Goal: Navigation & Orientation: Find specific page/section

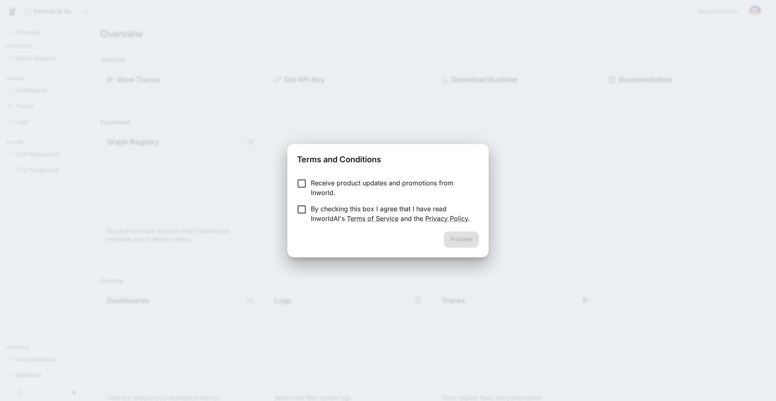
click at [397, 187] on p "Receive product updates and promotions from Inworld." at bounding box center [392, 187] width 162 height 19
click at [384, 207] on p "By checking this box I agree that I have read InworldAI's Terms of Service and …" at bounding box center [392, 213] width 162 height 19
click at [460, 240] on button "Proceed" at bounding box center [461, 239] width 35 height 16
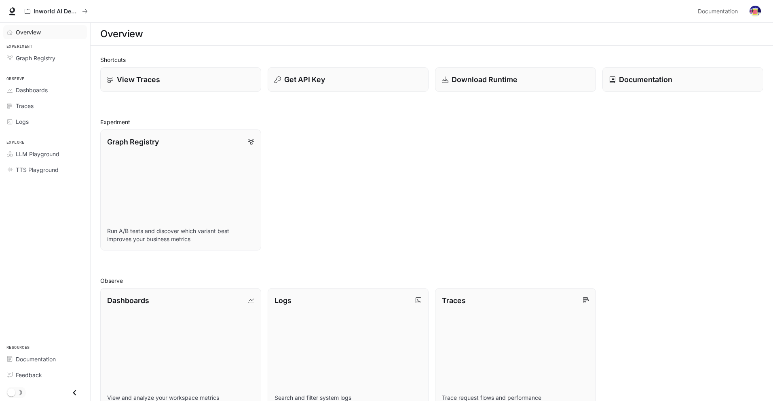
click at [39, 32] on span "Overview" at bounding box center [28, 32] width 25 height 8
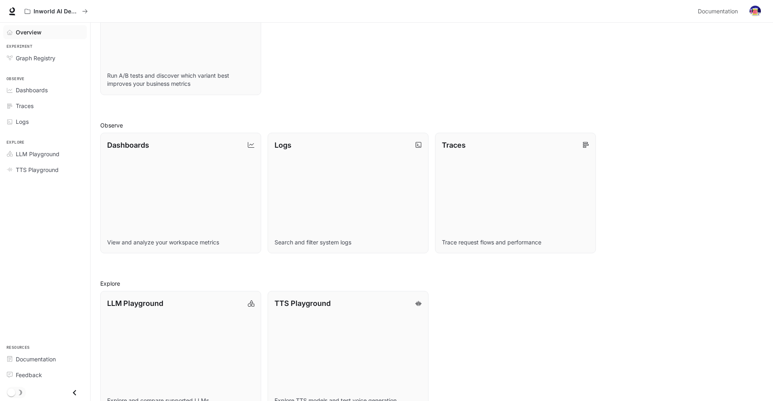
scroll to position [162, 0]
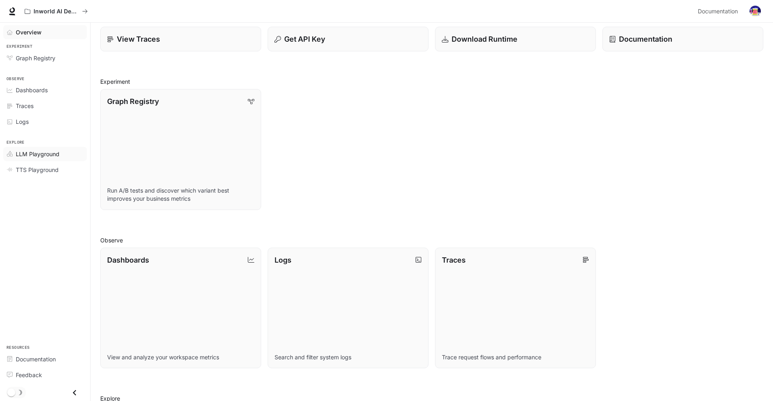
click at [20, 154] on span "LLM Playground" at bounding box center [38, 154] width 44 height 8
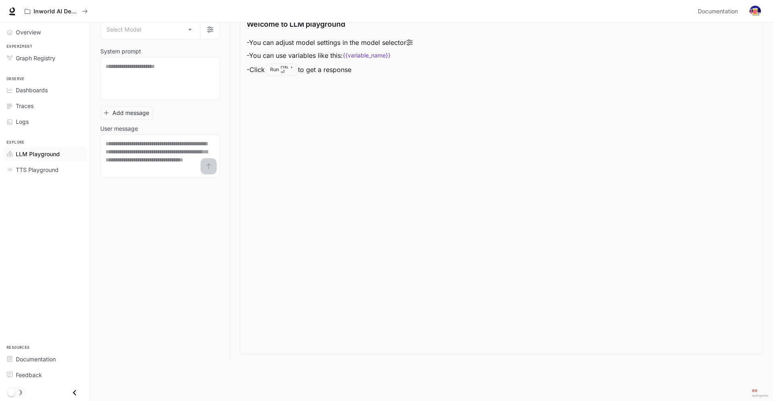
scroll to position [0, 0]
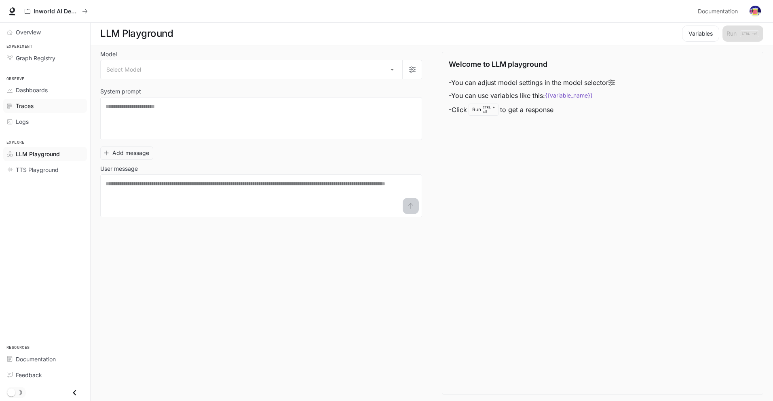
click at [16, 104] on span "Traces" at bounding box center [25, 105] width 18 height 8
